Goal: Transaction & Acquisition: Purchase product/service

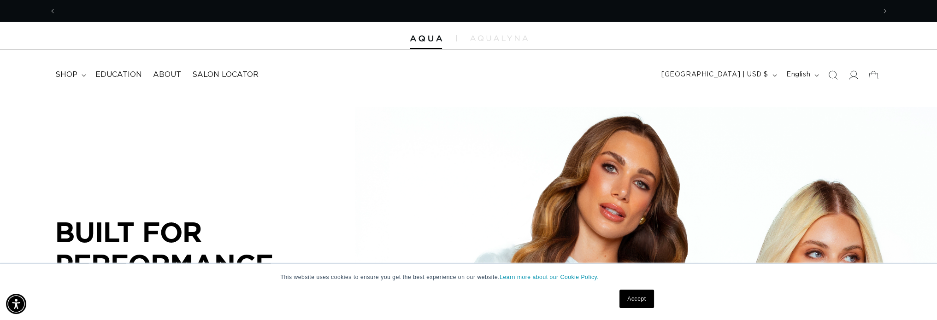
scroll to position [0, 820]
click at [638, 296] on link "Accept" at bounding box center [636, 299] width 34 height 18
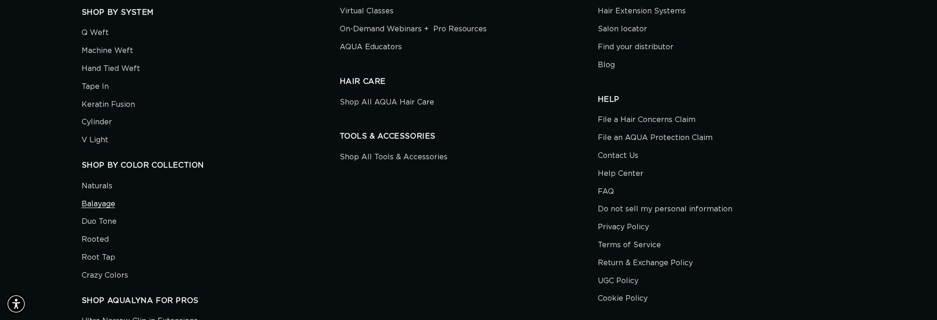
click at [102, 203] on link "Balayage" at bounding box center [99, 204] width 34 height 18
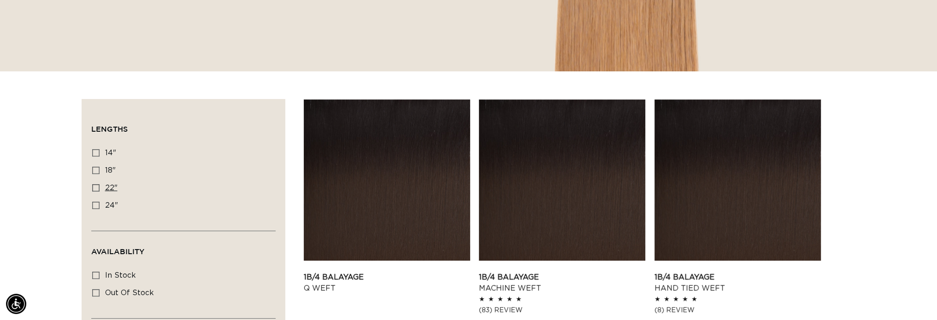
scroll to position [0, 1639]
click at [94, 203] on icon at bounding box center [95, 205] width 7 height 7
click at [94, 203] on input "24" 24" (11 products)" at bounding box center [95, 205] width 7 height 7
checkbox input "true"
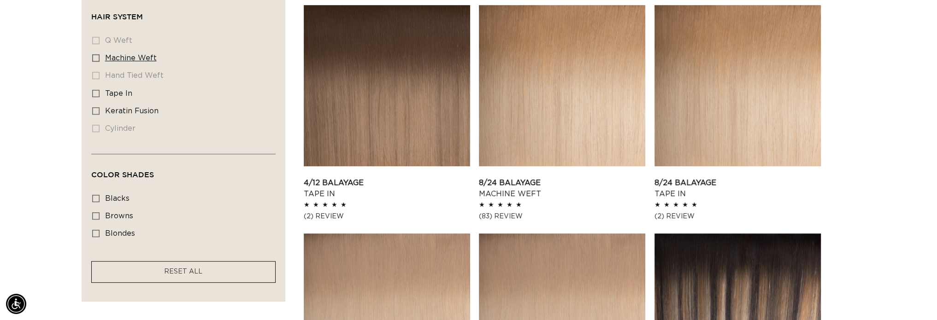
scroll to position [0, 1639]
click at [96, 56] on icon at bounding box center [95, 57] width 7 height 7
click at [96, 56] on input "machine weft machine weft (5 products)" at bounding box center [95, 57] width 7 height 7
checkbox input "true"
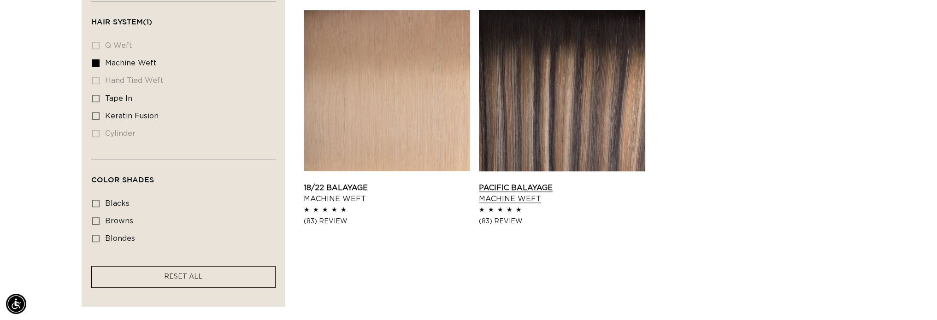
click at [566, 183] on link "Pacific Balayage Machine Weft" at bounding box center [562, 194] width 166 height 22
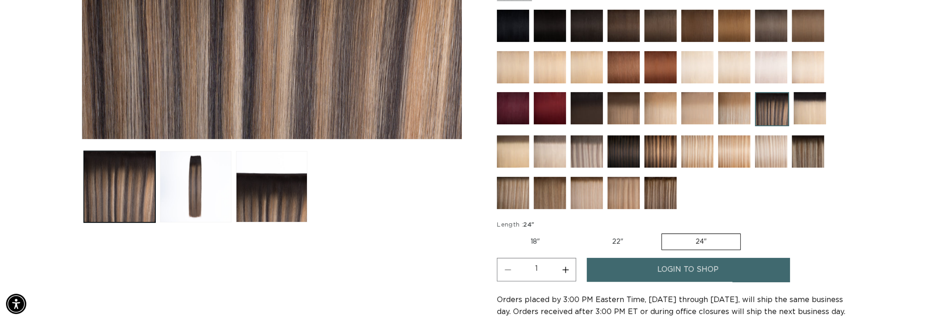
scroll to position [0, 1639]
click at [765, 156] on img at bounding box center [771, 152] width 32 height 32
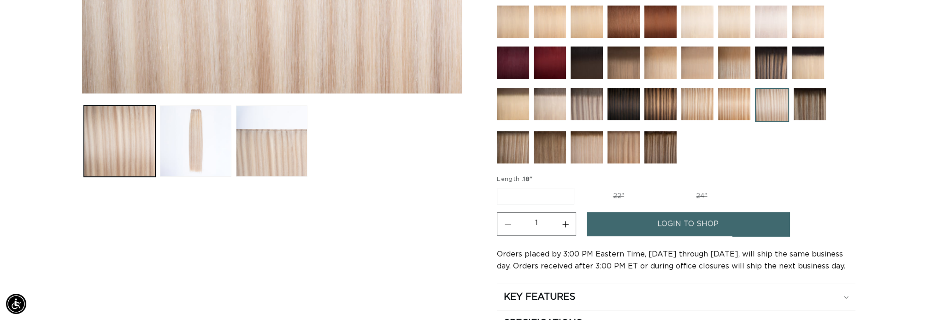
scroll to position [277, 0]
click at [725, 105] on img at bounding box center [734, 104] width 32 height 32
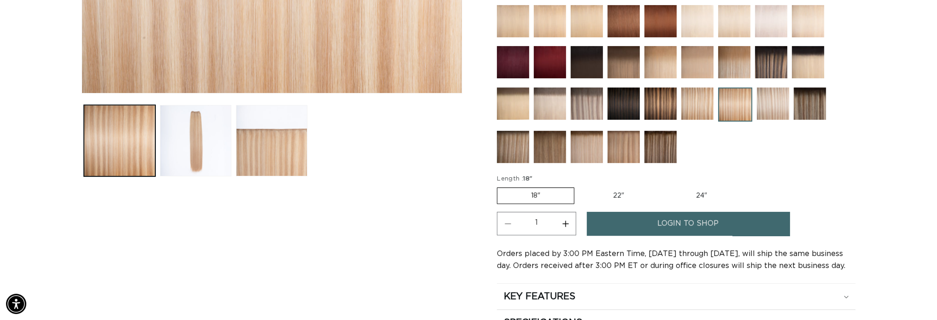
scroll to position [0, 820]
click at [695, 198] on label "24" Variant sold out or unavailable" at bounding box center [701, 196] width 78 height 16
click at [663, 186] on input "24" Variant sold out or unavailable" at bounding box center [662, 186] width 0 height 0
radio input "true"
click at [699, 190] on label "24" Variant sold out or unavailable" at bounding box center [700, 196] width 79 height 17
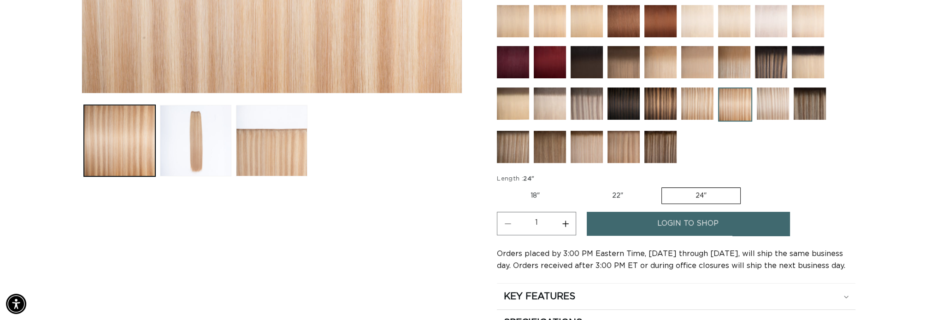
click at [662, 186] on input "24" Variant sold out or unavailable" at bounding box center [661, 186] width 0 height 0
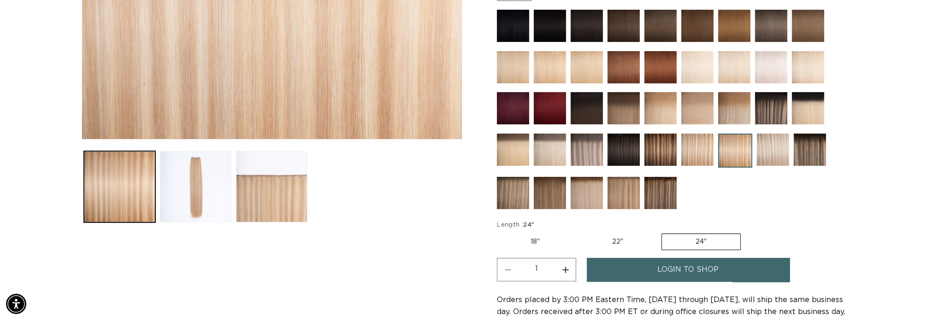
click at [618, 200] on img at bounding box center [624, 193] width 32 height 32
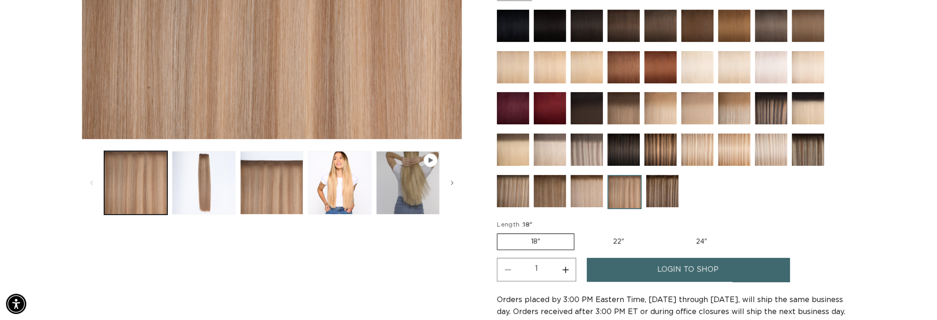
scroll to position [0, 1639]
click at [595, 191] on img at bounding box center [587, 191] width 32 height 32
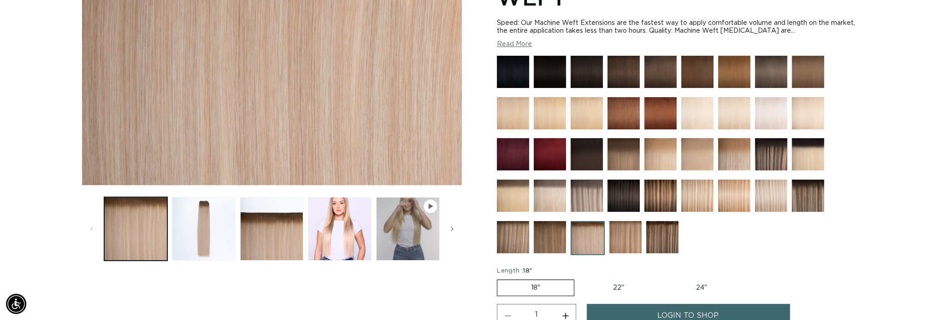
scroll to position [0, 820]
click at [518, 242] on img at bounding box center [513, 237] width 32 height 32
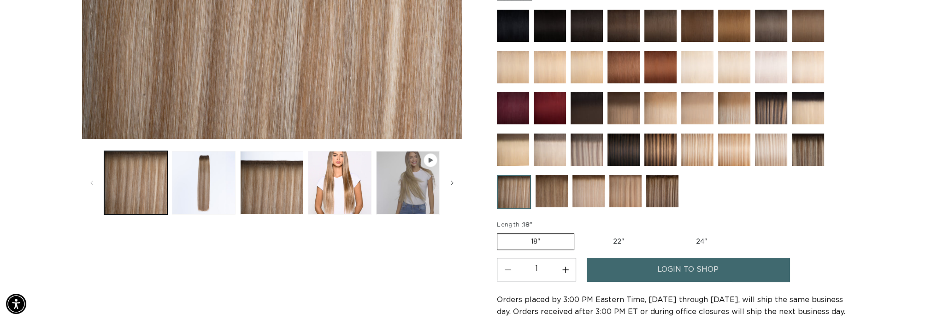
scroll to position [0, 820]
click at [708, 239] on label "24" Variant sold out or unavailable" at bounding box center [701, 242] width 78 height 16
click at [663, 232] on input "24" Variant sold out or unavailable" at bounding box center [662, 232] width 0 height 0
radio input "true"
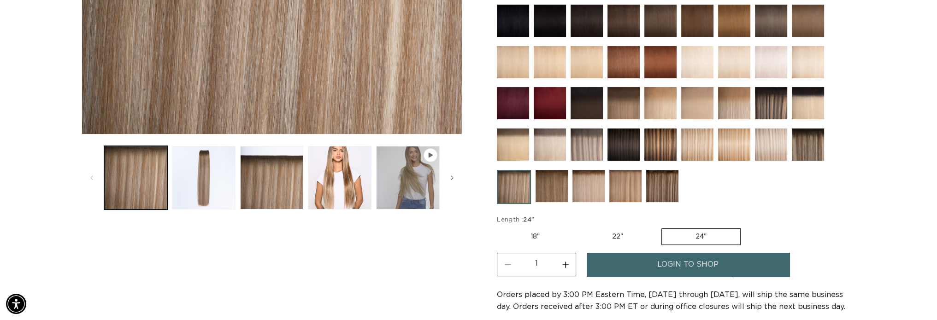
scroll to position [277, 0]
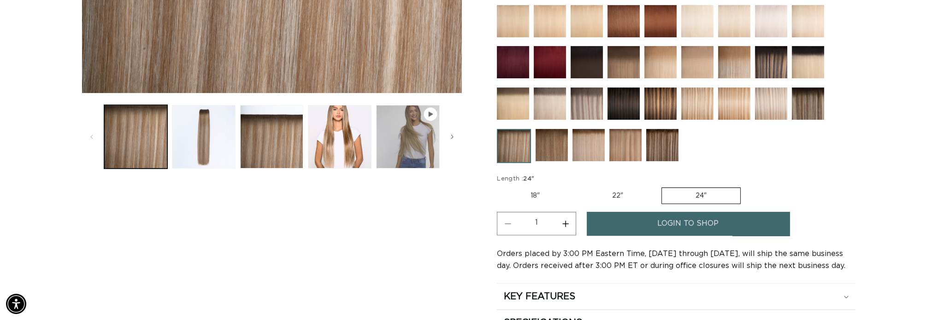
click at [584, 101] on img at bounding box center [587, 104] width 32 height 32
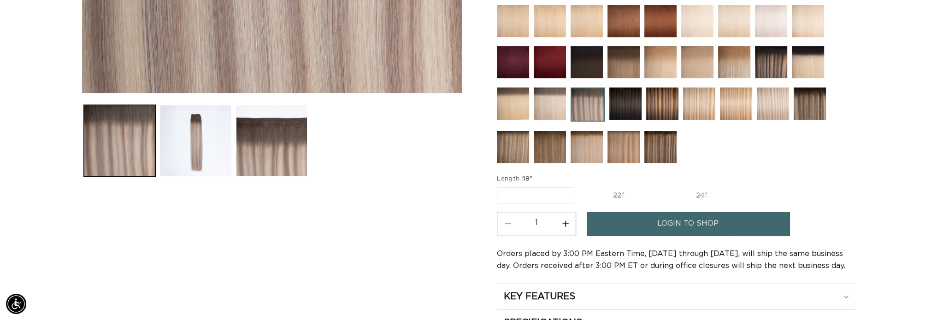
scroll to position [0, 820]
click at [720, 195] on label "24" Variant sold out or unavailable" at bounding box center [701, 196] width 78 height 16
click at [663, 186] on input "24" Variant sold out or unavailable" at bounding box center [662, 186] width 0 height 0
radio input "true"
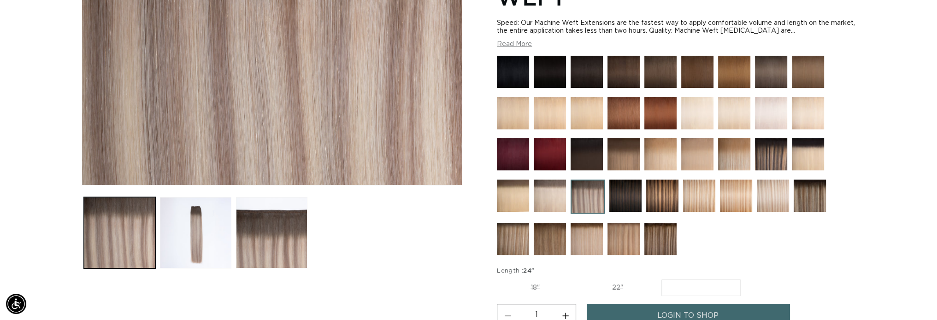
scroll to position [0, 0]
click at [660, 241] on img at bounding box center [660, 239] width 32 height 32
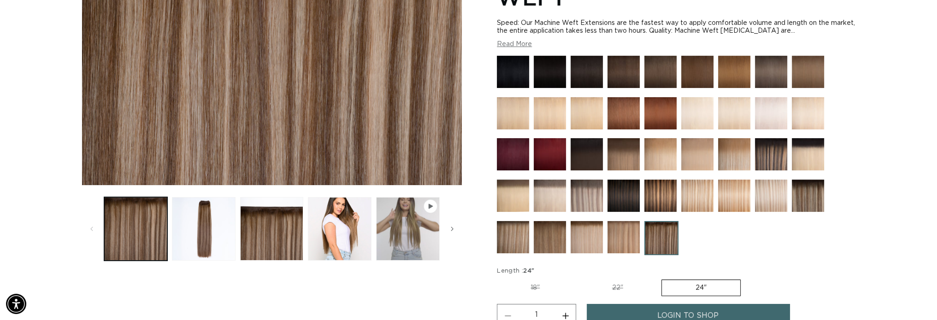
click at [626, 244] on img at bounding box center [624, 237] width 32 height 32
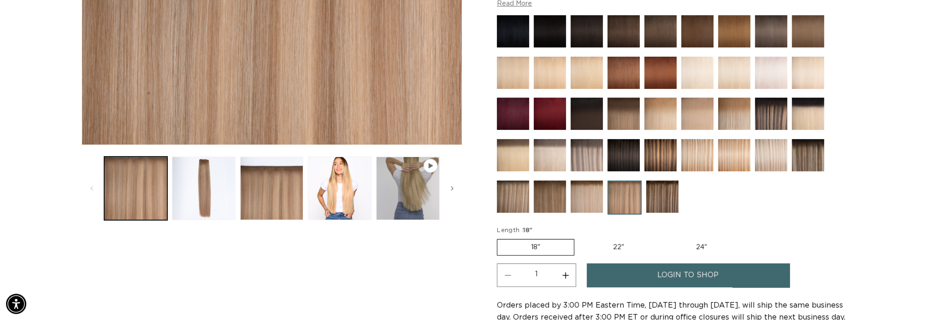
scroll to position [230, 0]
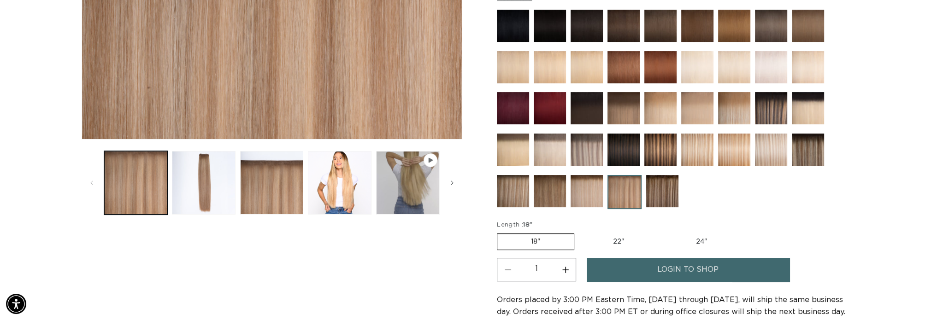
click at [665, 193] on img at bounding box center [662, 191] width 32 height 32
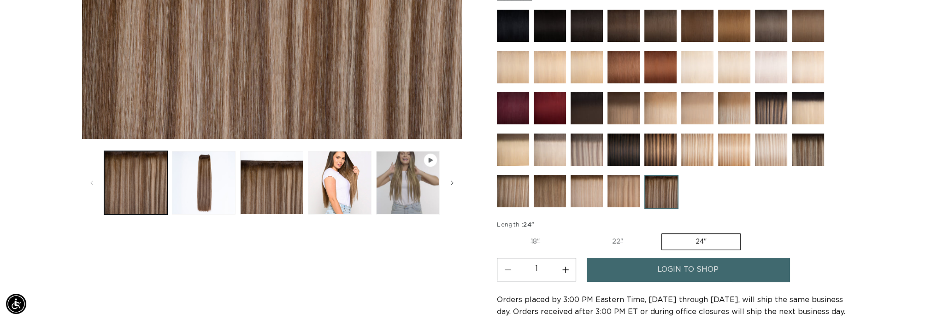
scroll to position [0, 1639]
click at [544, 199] on img at bounding box center [550, 191] width 32 height 32
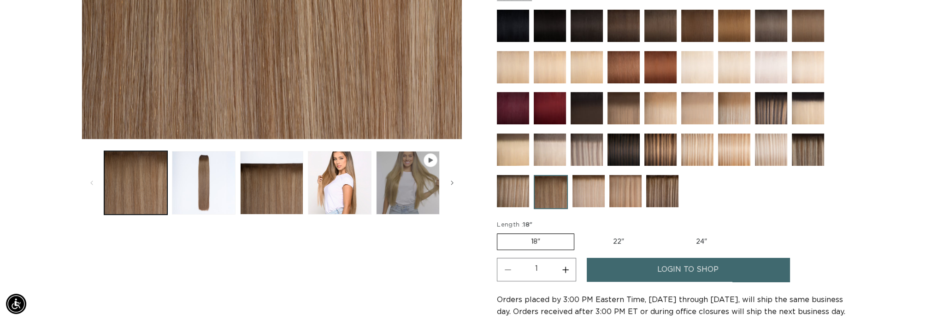
scroll to position [0, 1639]
click at [583, 154] on img at bounding box center [587, 150] width 32 height 32
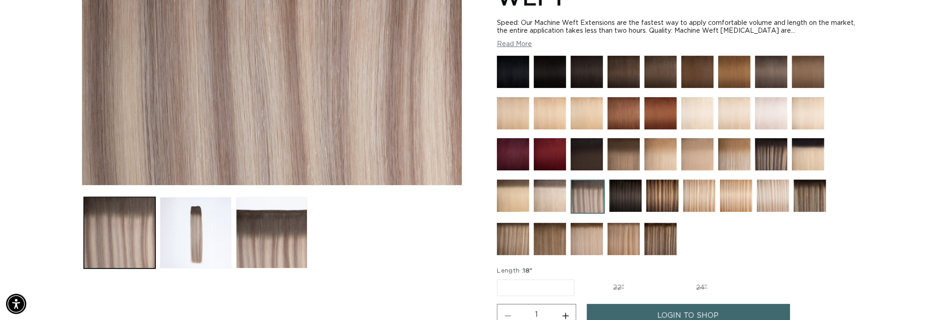
click at [770, 203] on img at bounding box center [773, 196] width 32 height 32
click at [583, 242] on img at bounding box center [587, 239] width 32 height 32
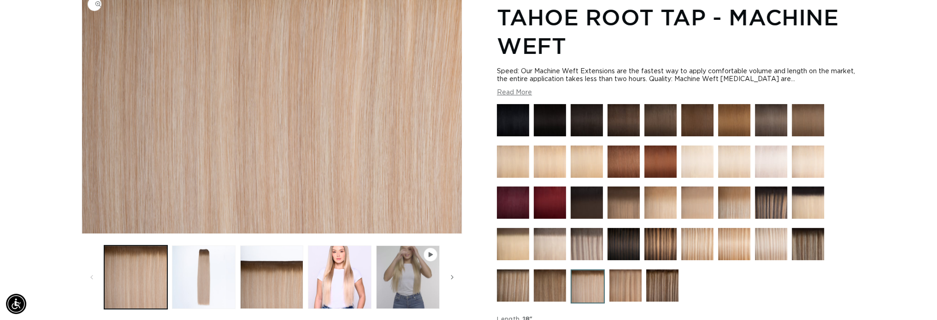
scroll to position [184, 0]
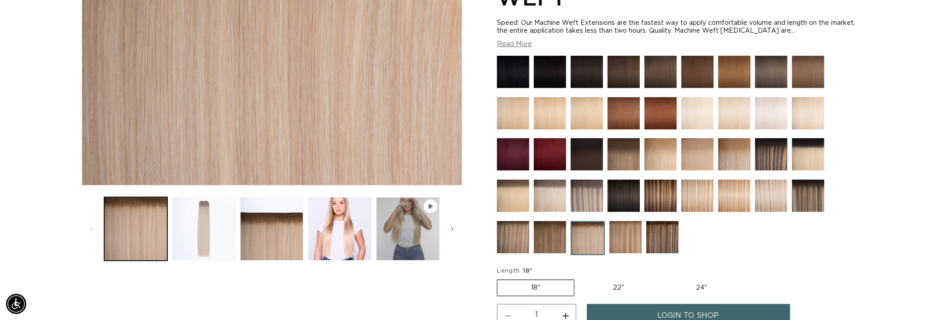
click at [202, 226] on button "Load image 2 in gallery view" at bounding box center [204, 229] width 64 height 64
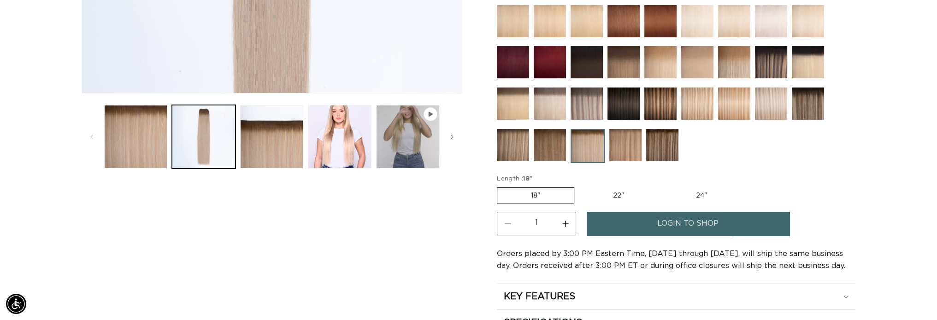
scroll to position [0, 820]
click at [518, 156] on img at bounding box center [513, 145] width 32 height 32
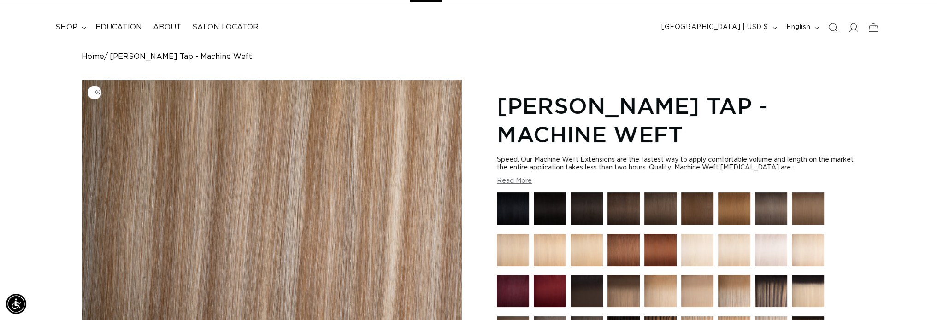
scroll to position [184, 0]
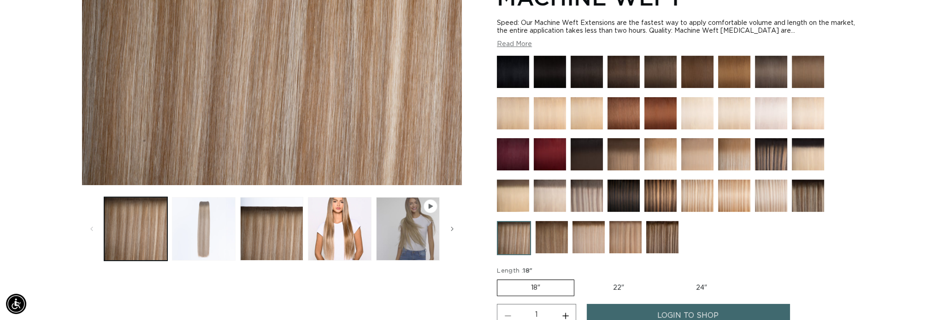
click at [206, 257] on button "Load image 2 in gallery view" at bounding box center [204, 229] width 64 height 64
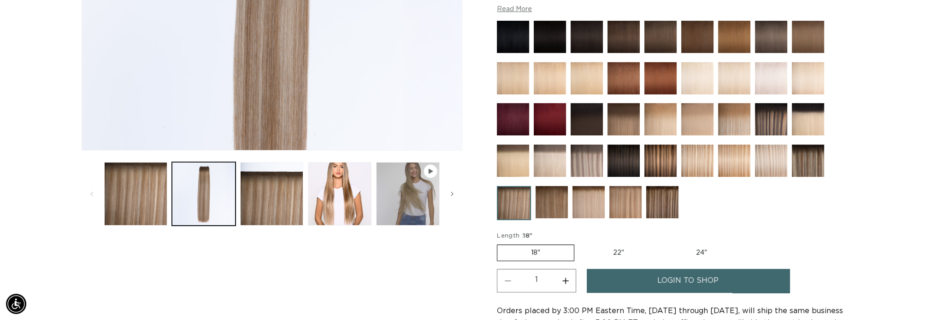
scroll to position [0, 1639]
click at [586, 151] on img at bounding box center [587, 161] width 32 height 32
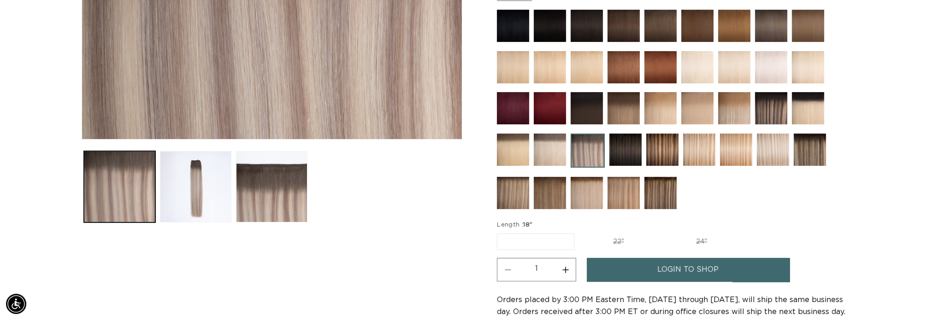
scroll to position [0, 820]
click at [765, 147] on img at bounding box center [773, 150] width 32 height 32
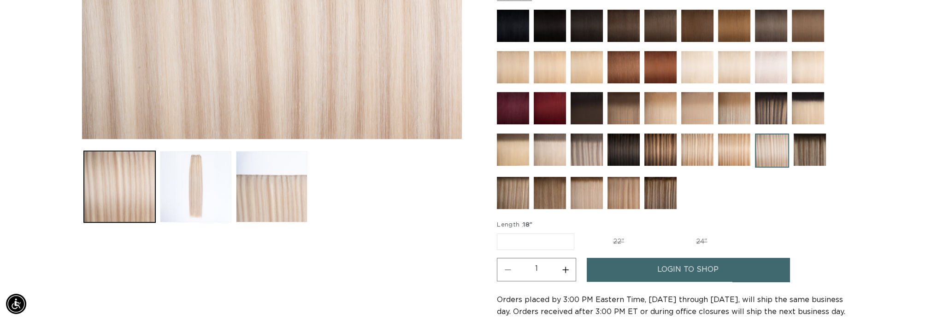
click at [509, 193] on img at bounding box center [513, 193] width 32 height 32
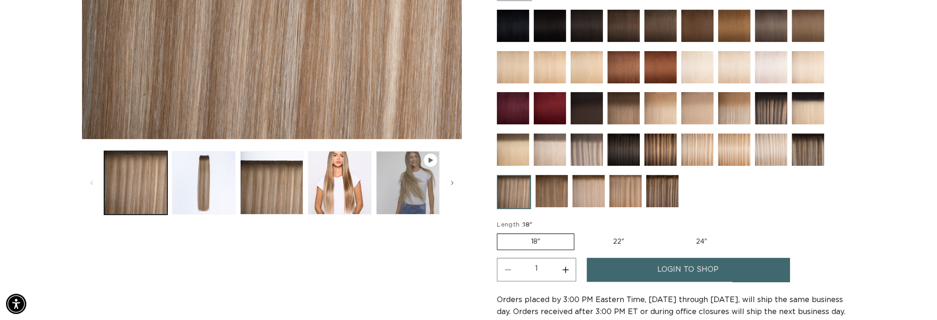
scroll to position [0, 1639]
click at [548, 194] on img at bounding box center [552, 191] width 32 height 32
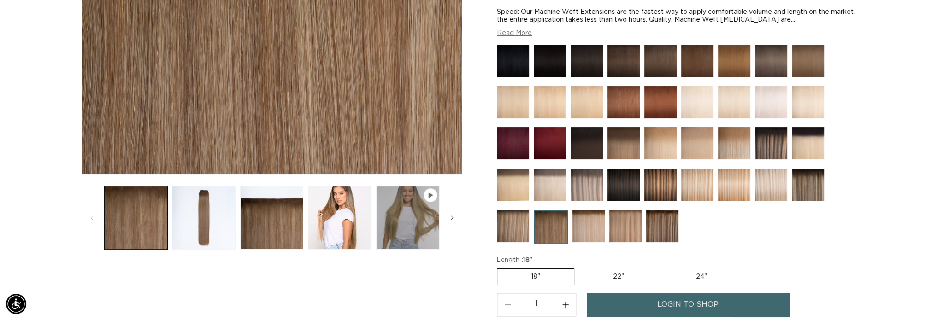
scroll to position [230, 0]
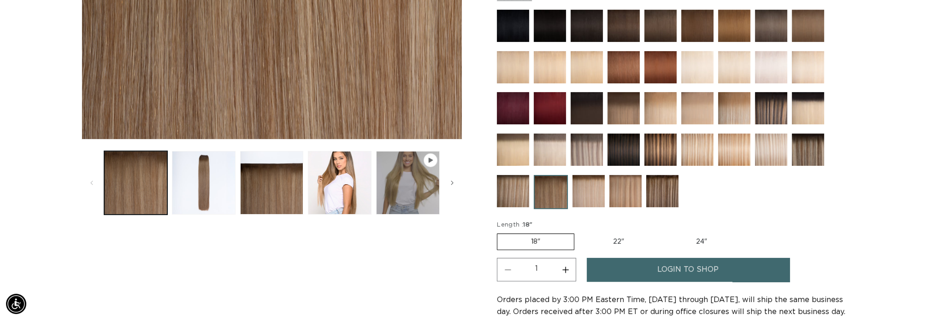
click at [586, 197] on img at bounding box center [588, 191] width 32 height 32
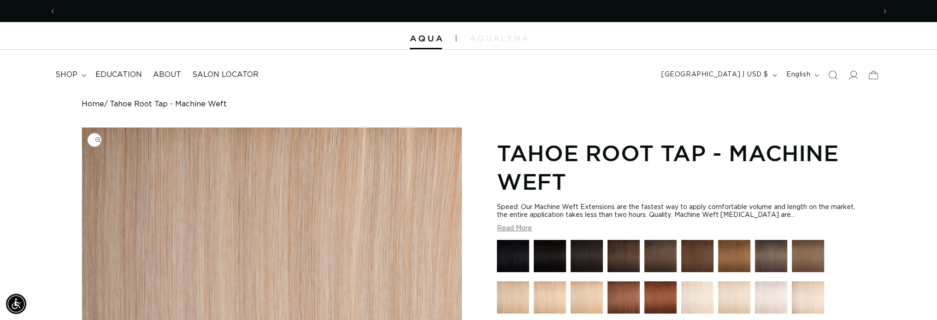
scroll to position [0, 1639]
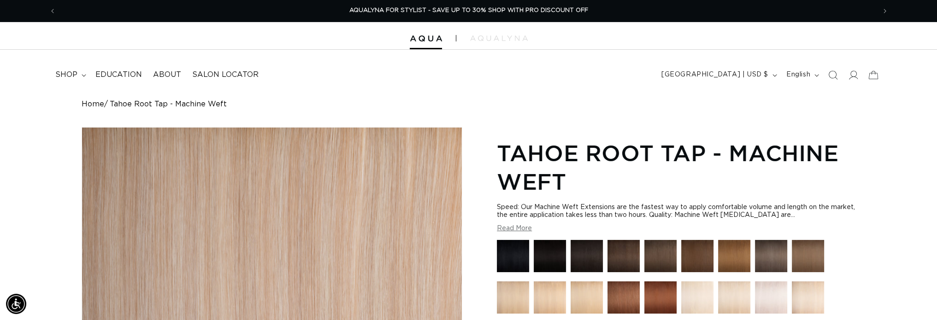
click at [93, 102] on link "Home" at bounding box center [93, 104] width 23 height 9
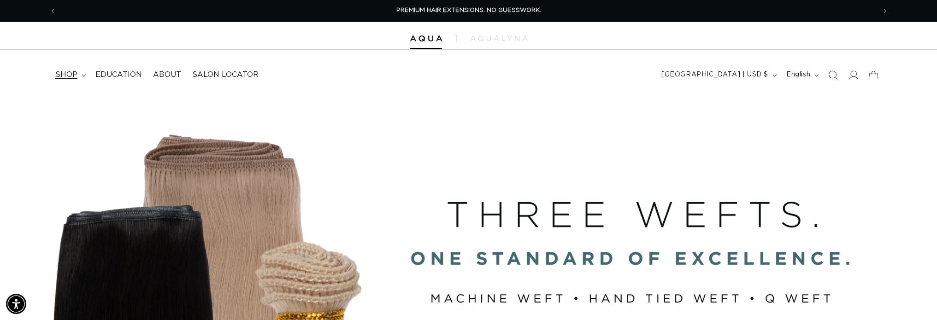
click at [65, 75] on span "shop" at bounding box center [66, 75] width 22 height 10
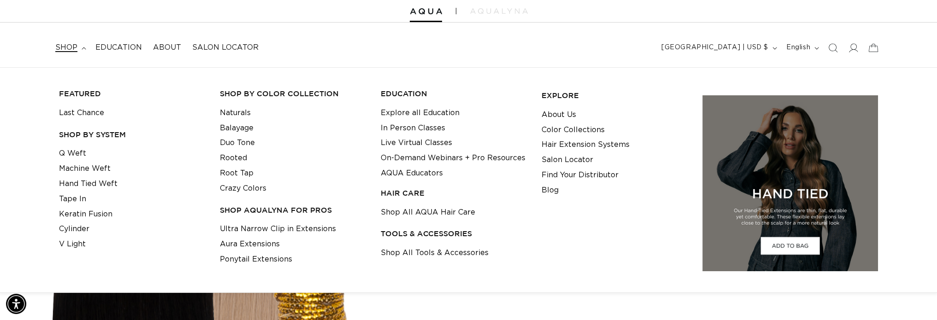
scroll to position [46, 0]
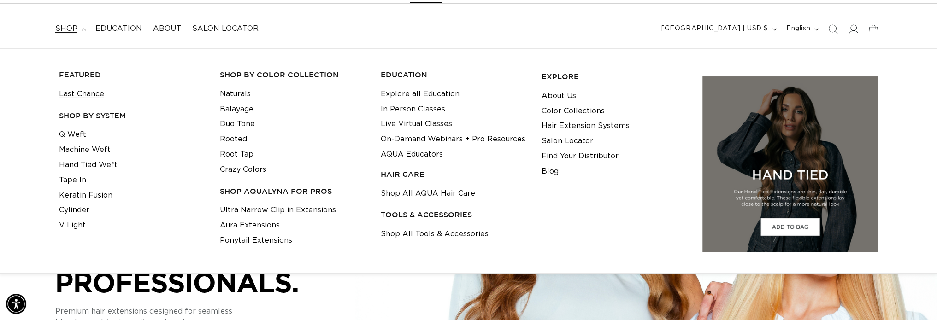
click at [94, 94] on link "Last Chance" at bounding box center [81, 94] width 45 height 15
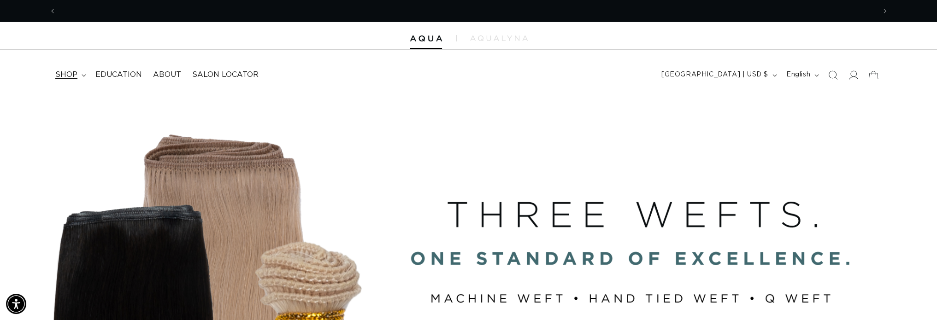
scroll to position [0, 820]
click at [73, 76] on span "shop" at bounding box center [66, 75] width 22 height 10
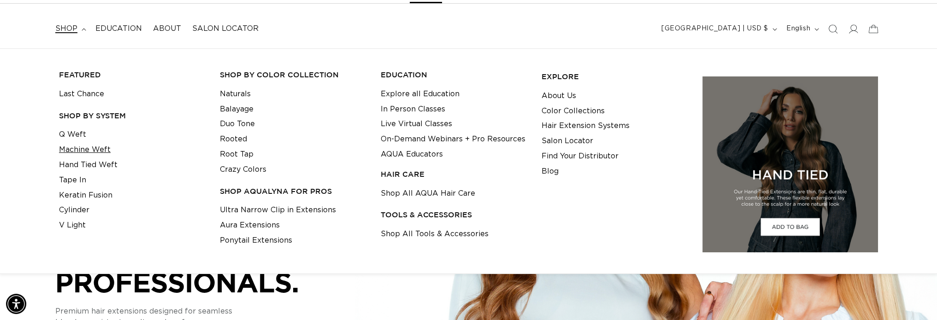
click at [87, 150] on link "Machine Weft" at bounding box center [85, 149] width 52 height 15
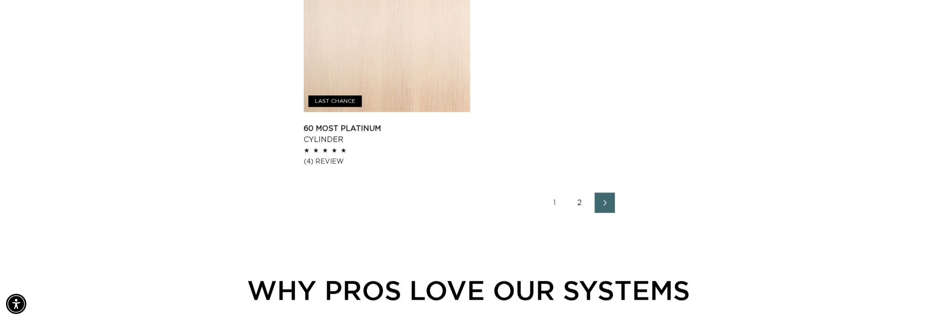
click at [603, 201] on icon "Next page" at bounding box center [605, 203] width 12 height 6
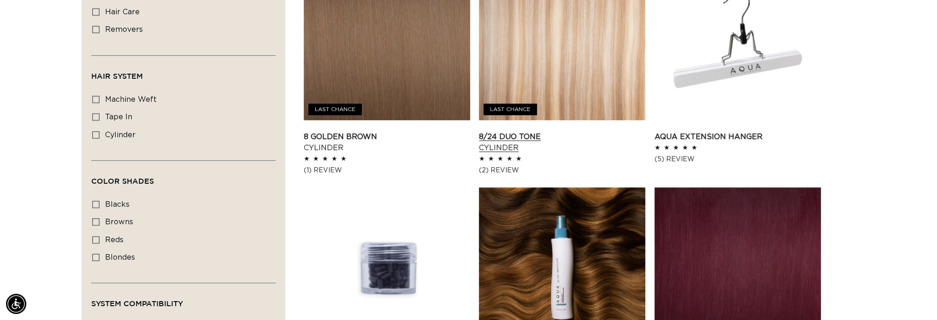
click at [561, 131] on link "8/24 Duo Tone Cylinder" at bounding box center [562, 142] width 166 height 22
click at [98, 96] on icon at bounding box center [95, 99] width 7 height 7
click at [98, 96] on input "machine weft machine weft (2 products)" at bounding box center [95, 99] width 7 height 7
checkbox input "true"
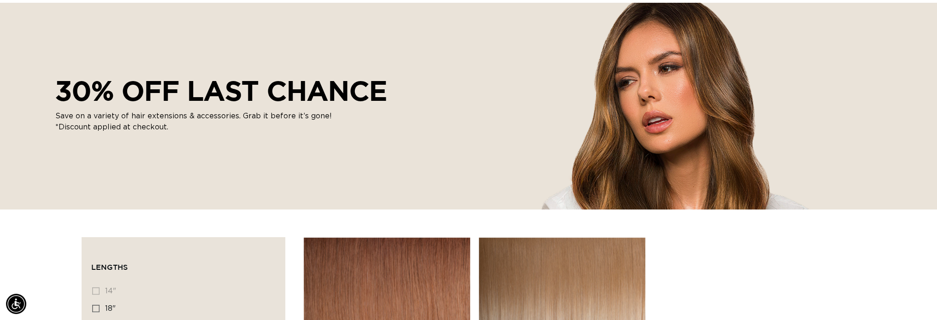
scroll to position [0, 820]
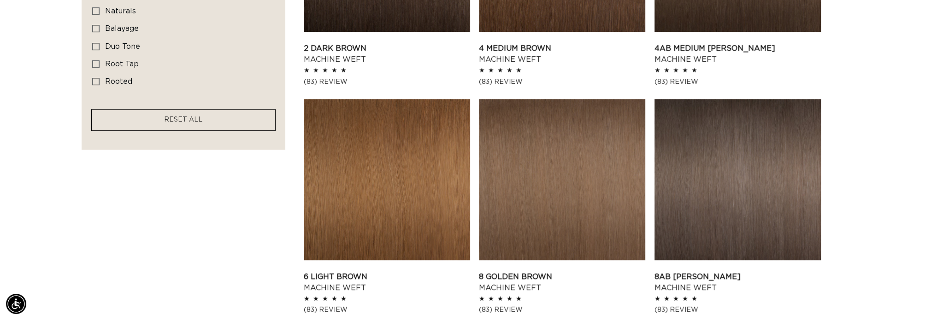
scroll to position [553, 0]
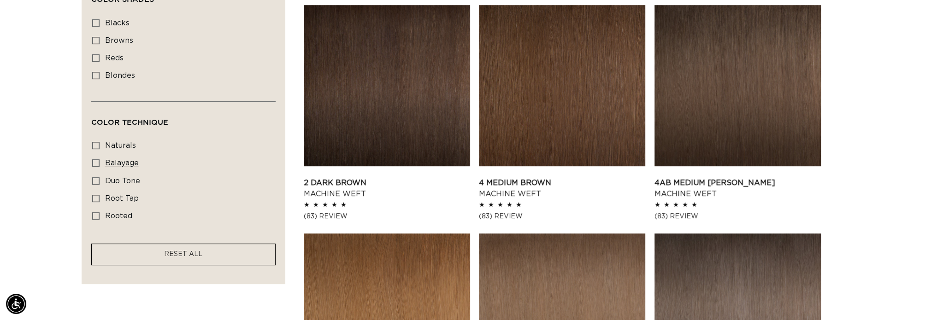
click at [94, 161] on icon at bounding box center [95, 162] width 7 height 7
click at [94, 161] on input "balayage balayage (3 products)" at bounding box center [95, 162] width 7 height 7
checkbox input "true"
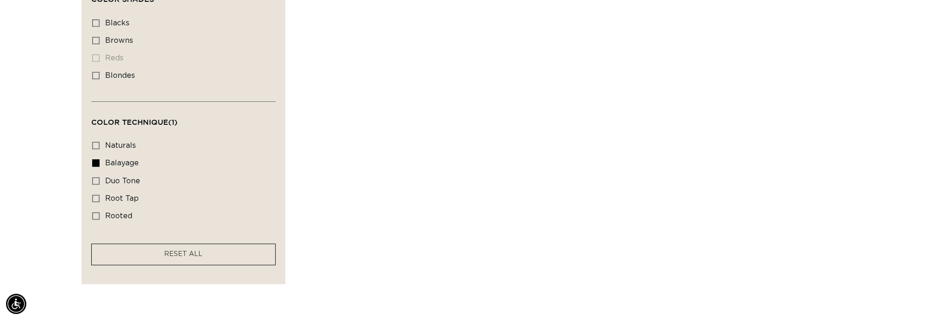
scroll to position [0, 820]
